Goal: Information Seeking & Learning: Find specific page/section

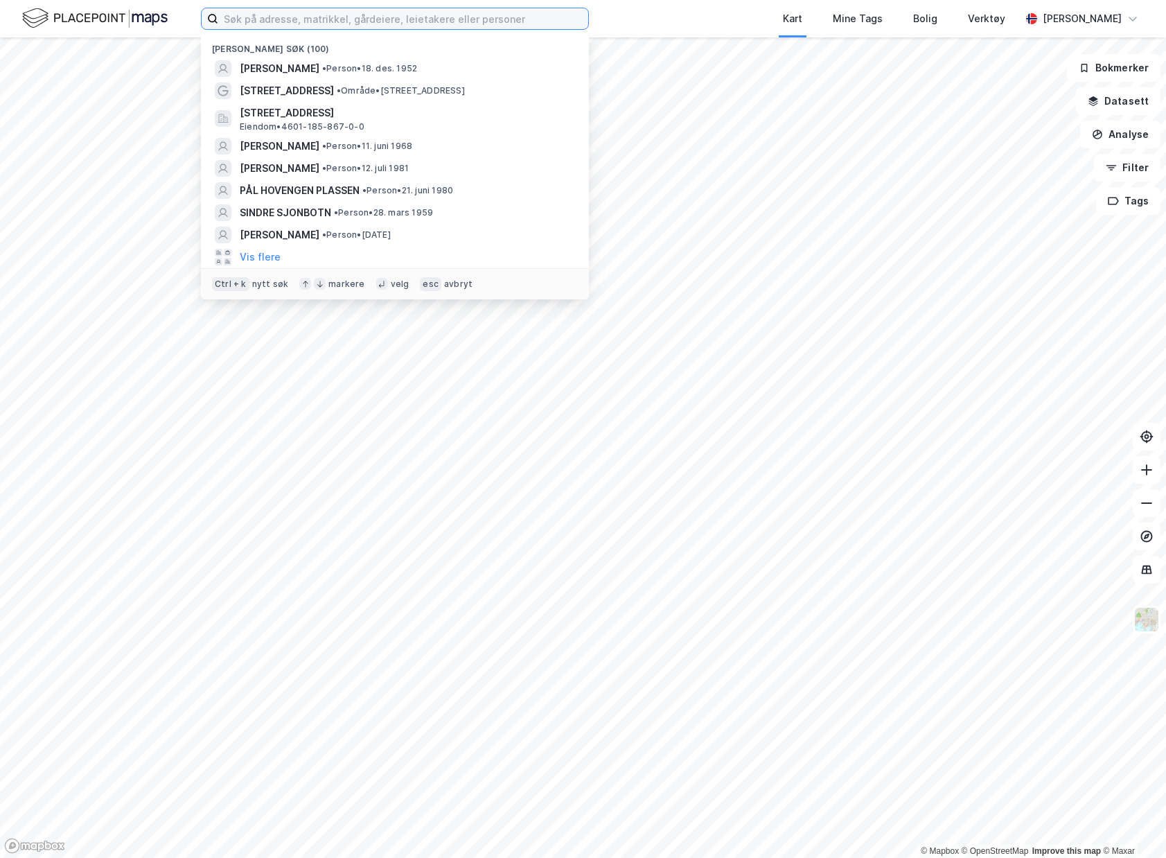
click at [368, 26] on input at bounding box center [403, 18] width 370 height 21
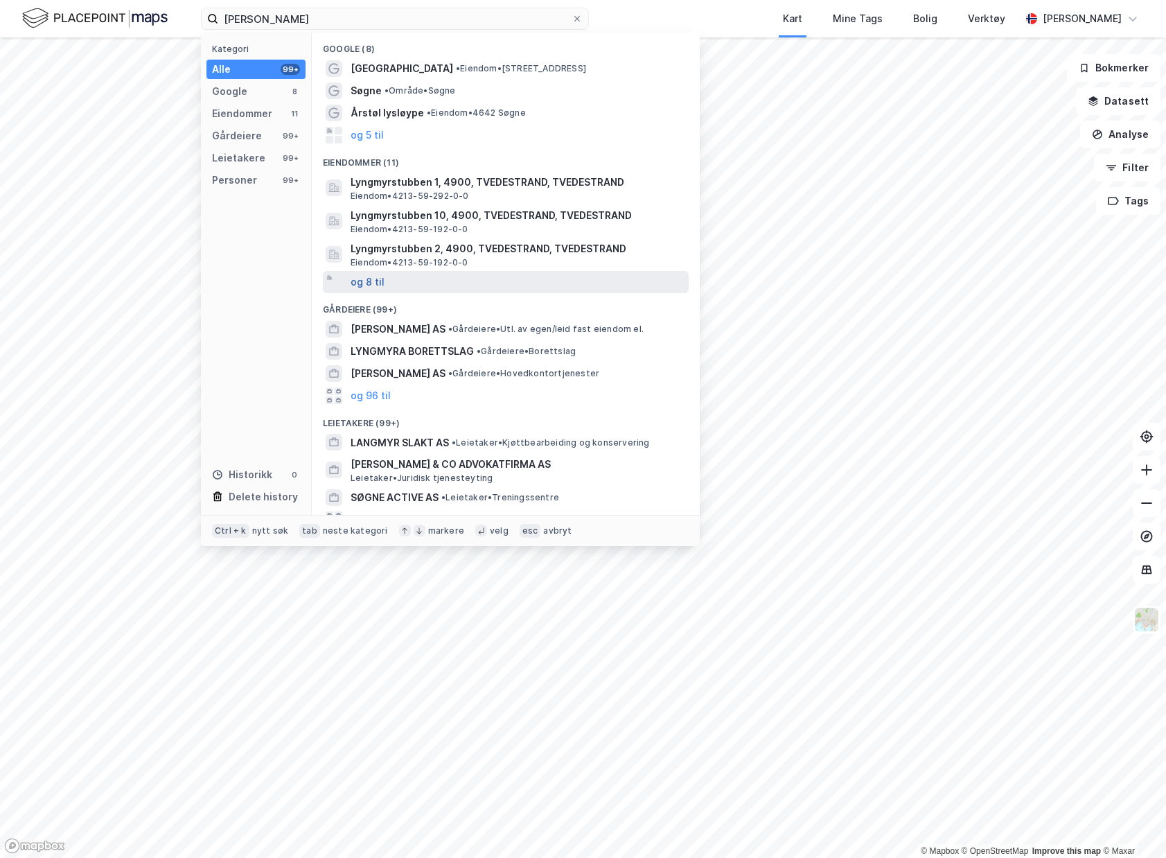
click at [366, 278] on button "og 8 til" at bounding box center [367, 282] width 34 height 17
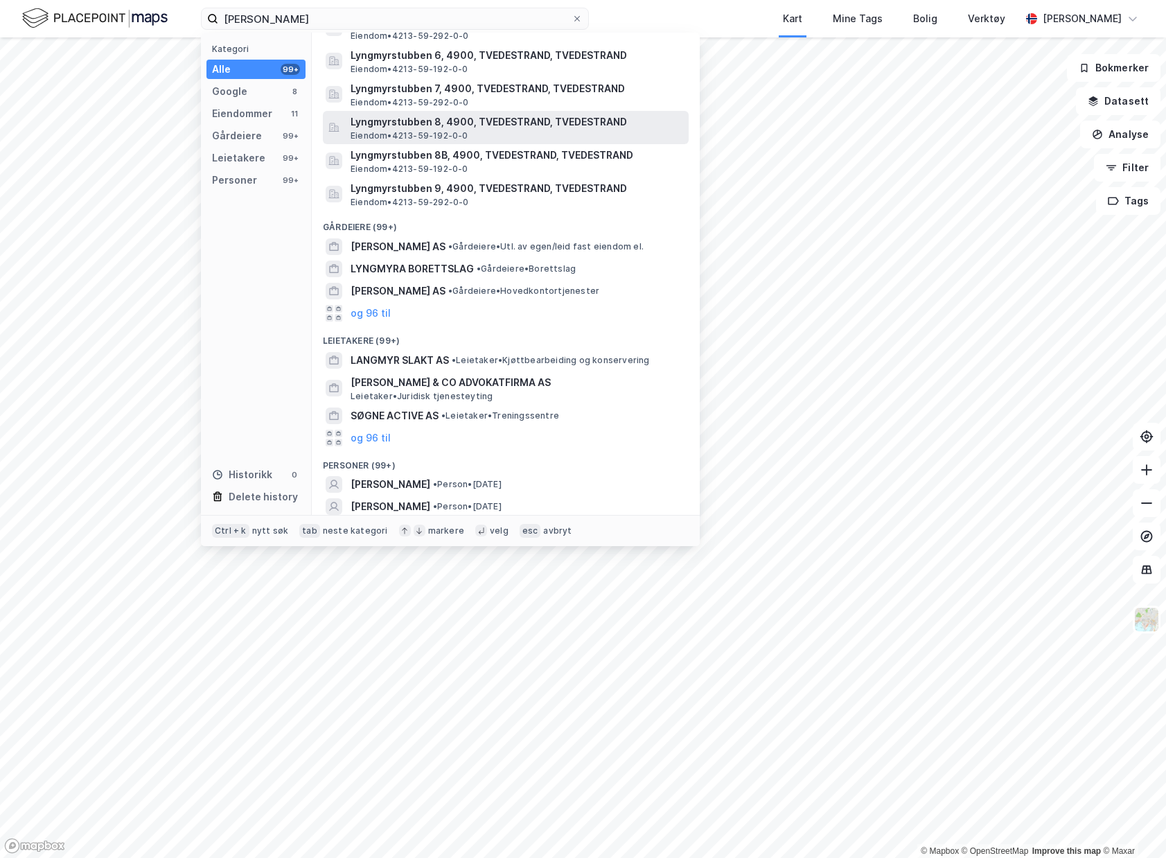
scroll to position [303, 0]
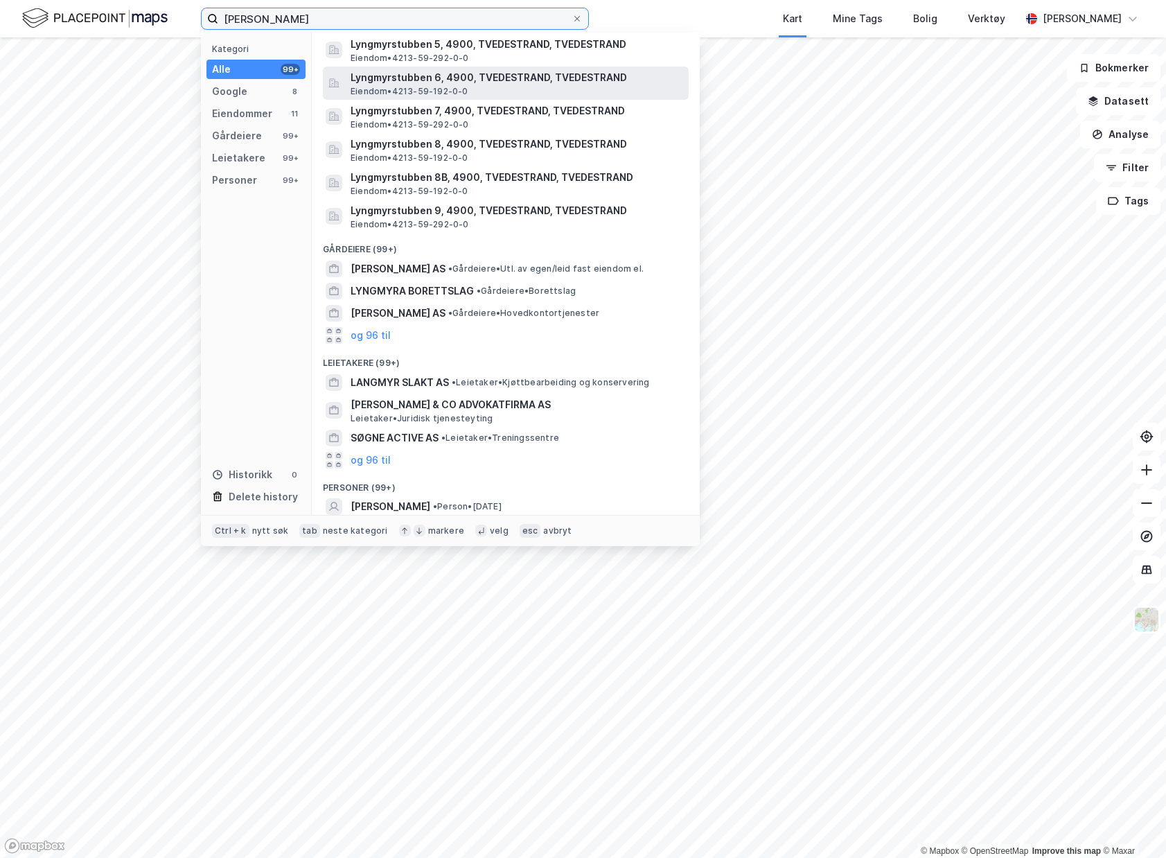
click at [707, 122] on div "Lyngmyr søgne Kategori Alle 99+ Google 8 Eiendommer 11 Gårdeiere 99+ Leietakere…" at bounding box center [583, 429] width 1166 height 858
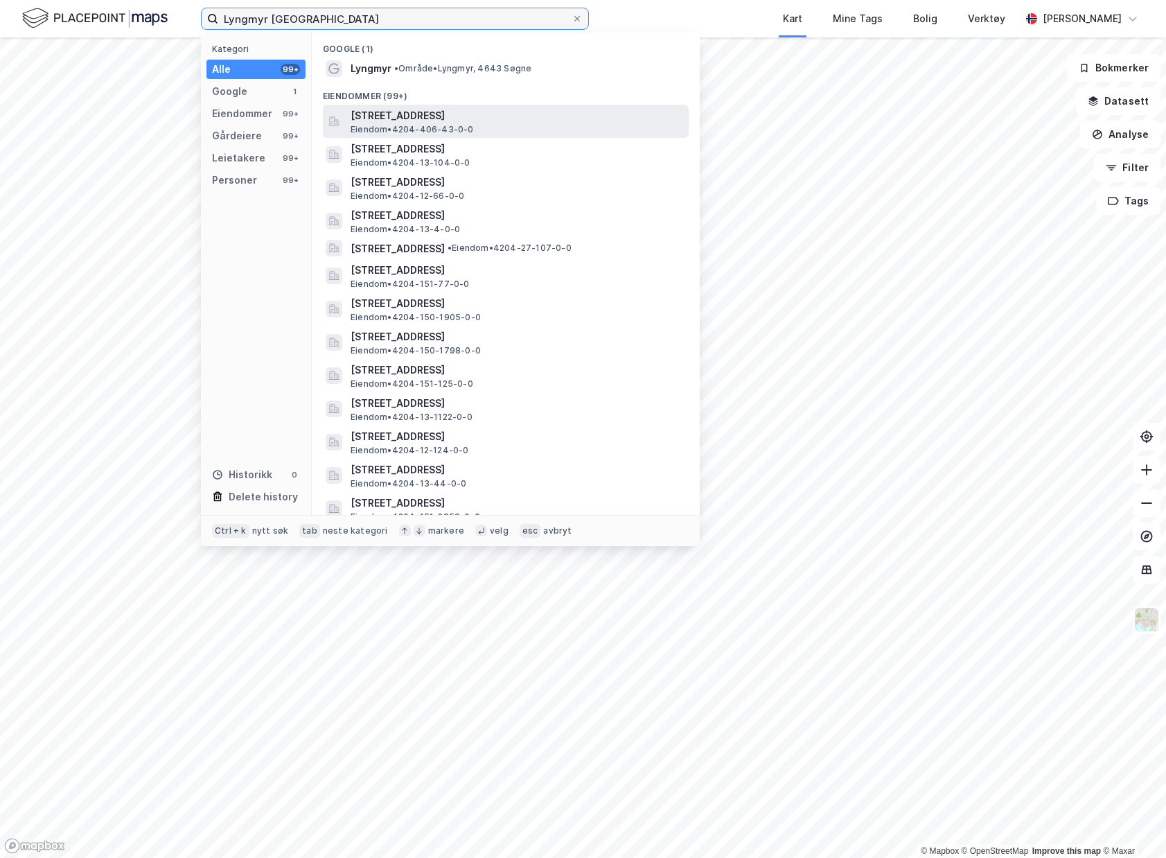
type input "Lyngmyr [GEOGRAPHIC_DATA]"
click at [567, 118] on span "[STREET_ADDRESS]" at bounding box center [516, 115] width 332 height 17
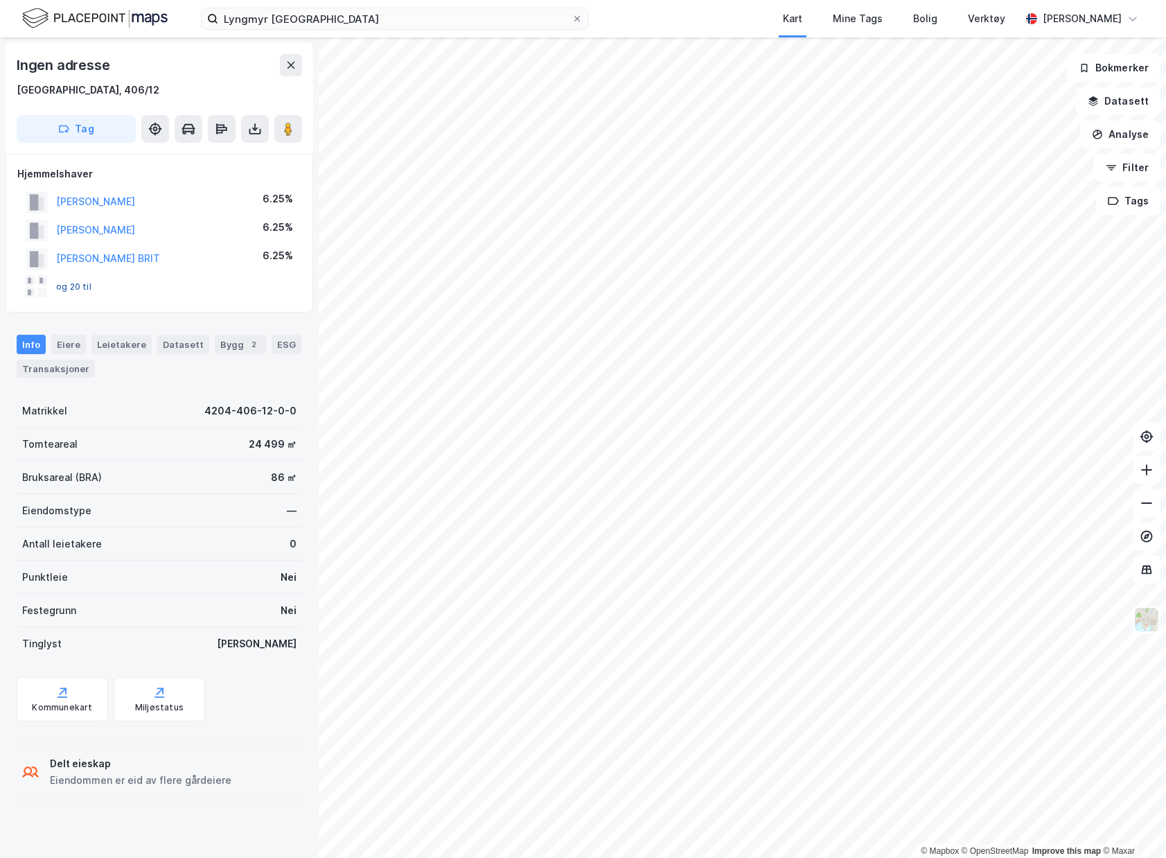
click at [0, 0] on button "og 20 til" at bounding box center [0, 0] width 0 height 0
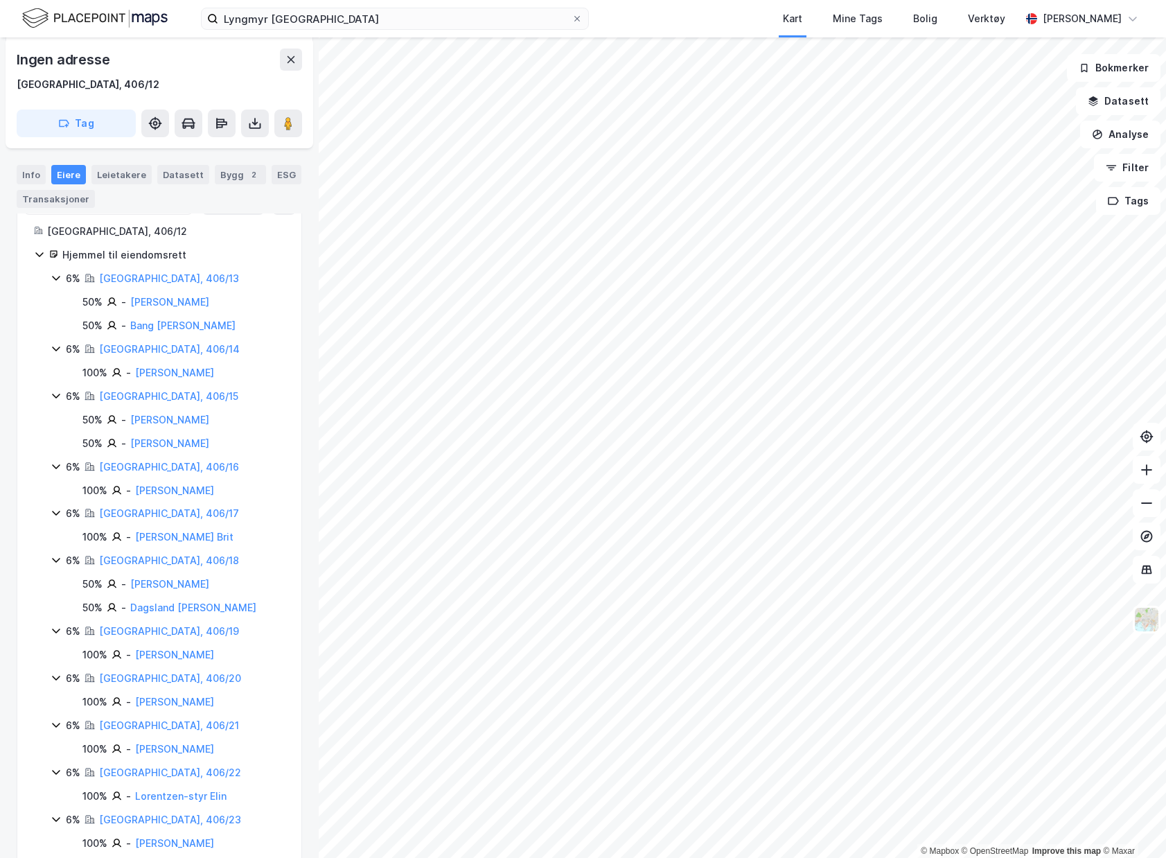
scroll to position [208, 0]
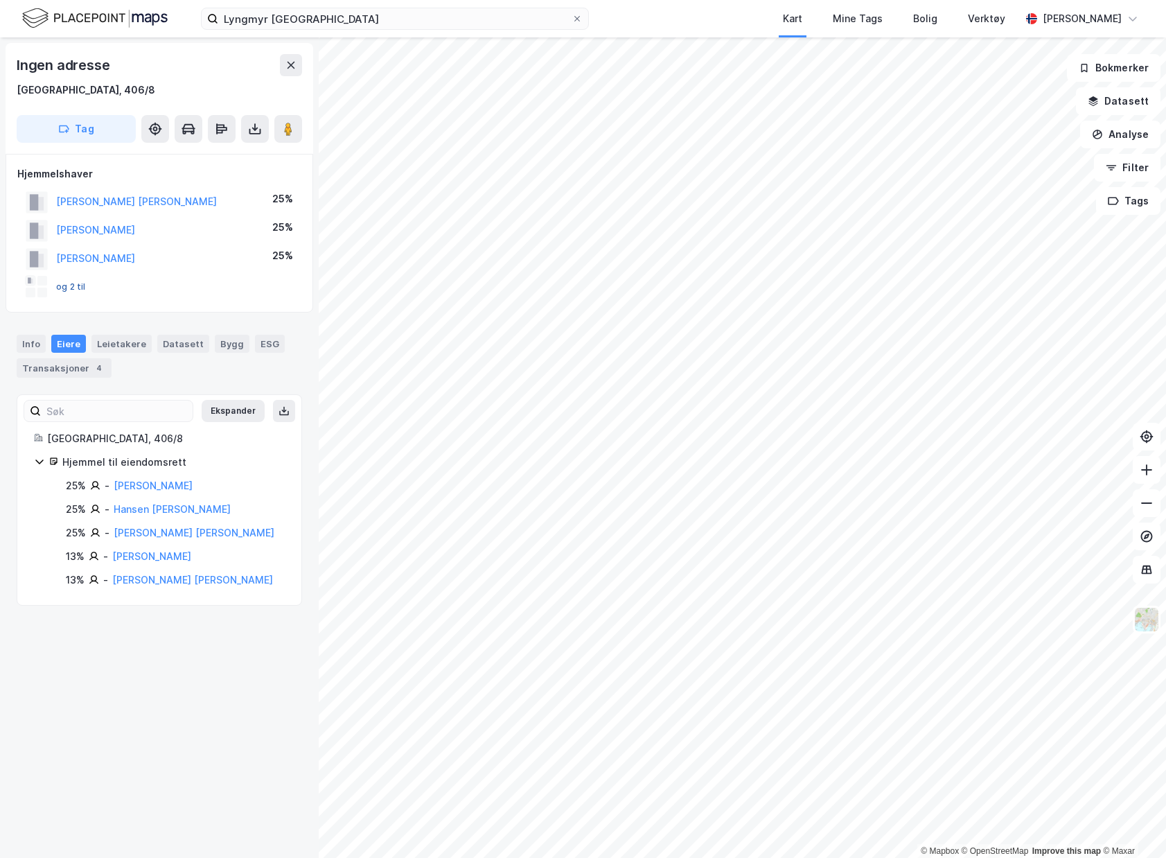
click at [0, 0] on button "og 2 til" at bounding box center [0, 0] width 0 height 0
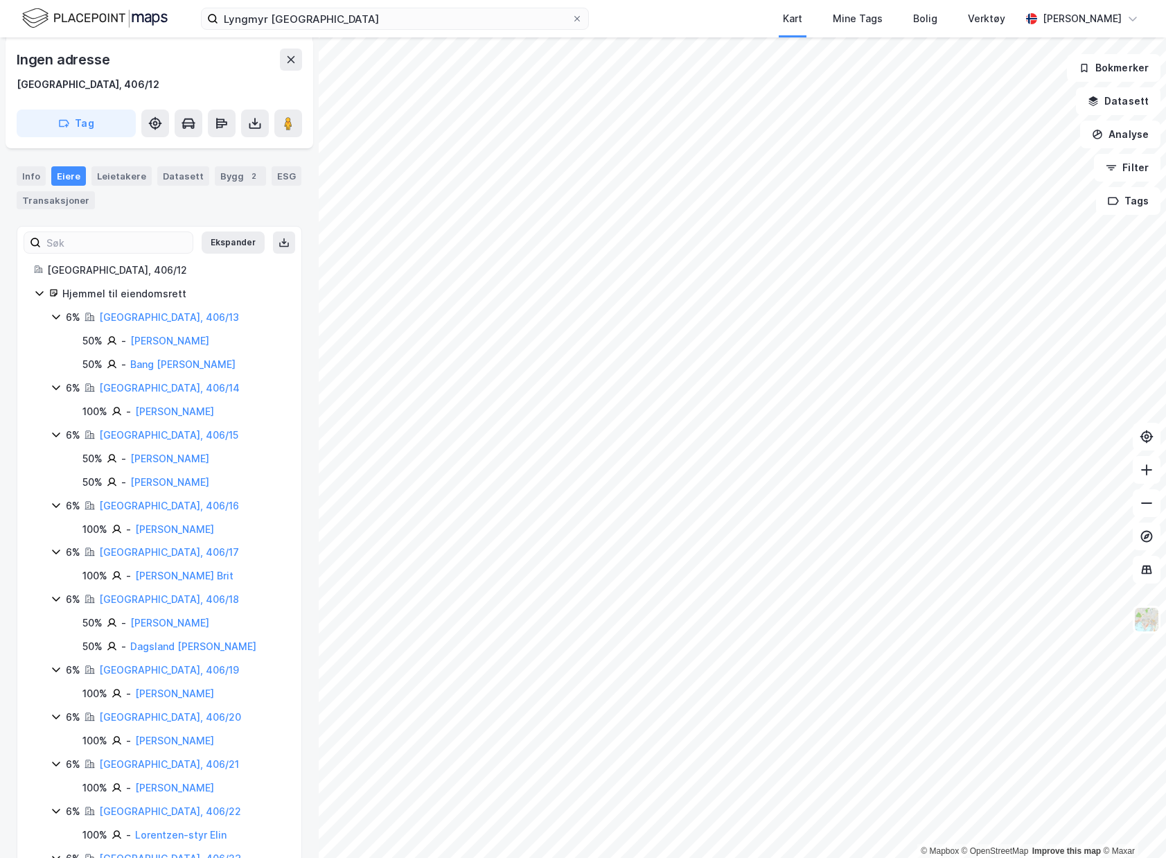
scroll to position [148, 0]
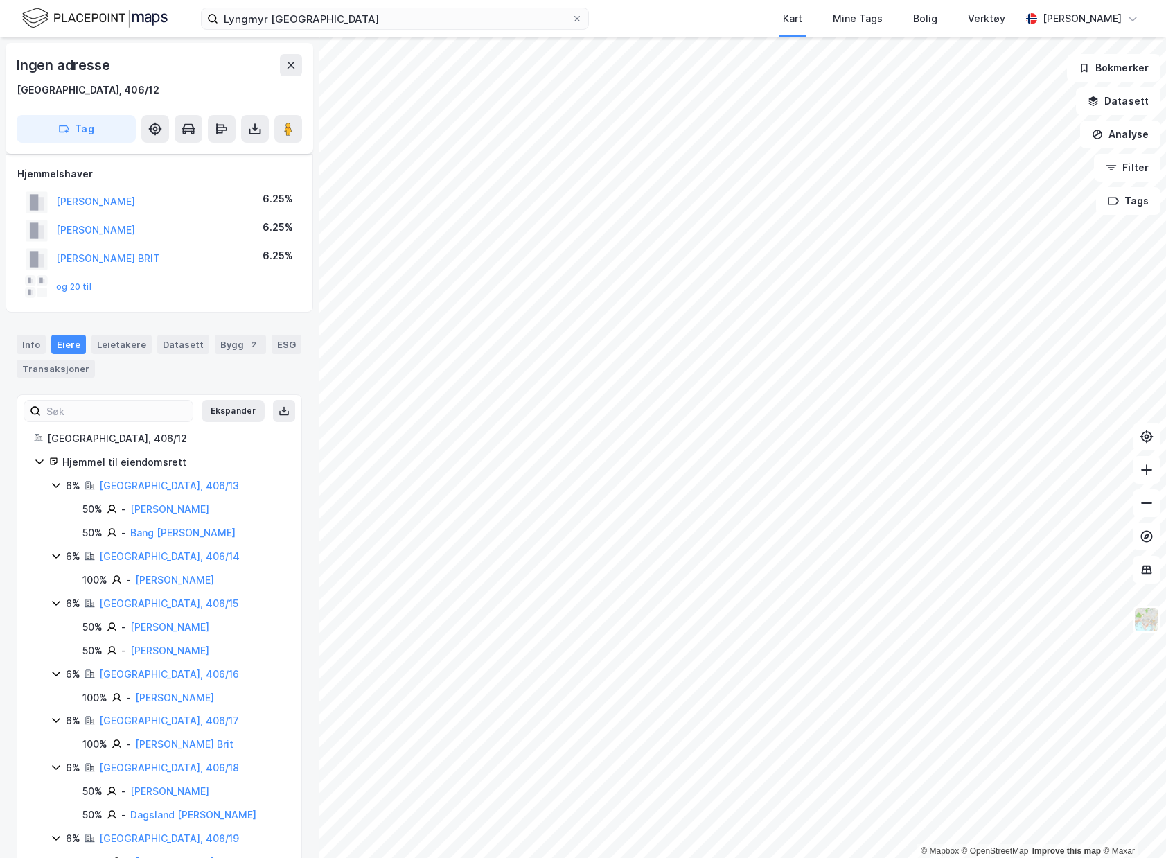
scroll to position [148, 0]
